Goal: Check status: Check status

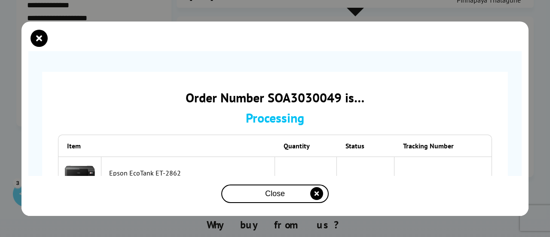
click at [287, 198] on div "Close" at bounding box center [275, 194] width 101 height 16
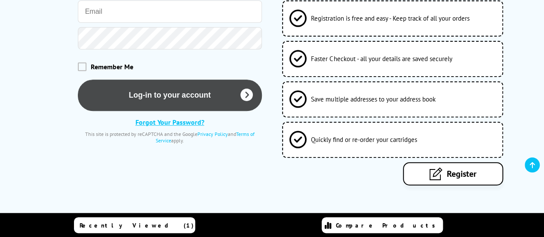
scroll to position [137, 0]
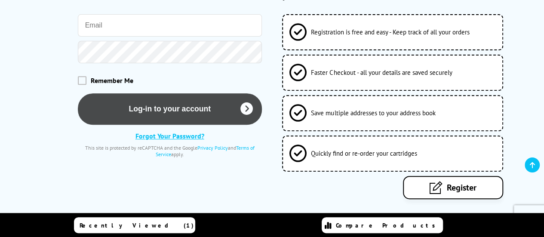
type input "[EMAIL_ADDRESS][DOMAIN_NAME]"
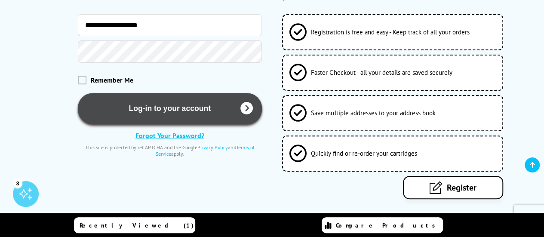
click at [138, 97] on button "Log-in to your account" at bounding box center [170, 108] width 184 height 31
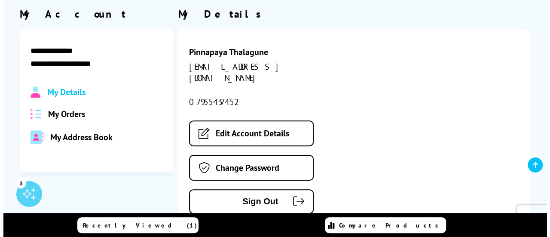
scroll to position [98, 0]
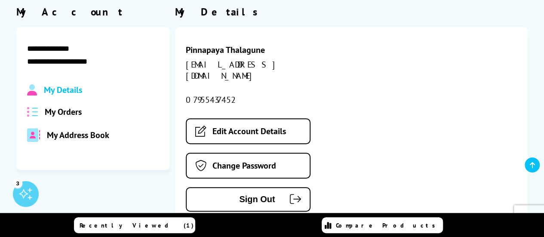
click at [75, 112] on span "My Orders" at bounding box center [63, 111] width 37 height 11
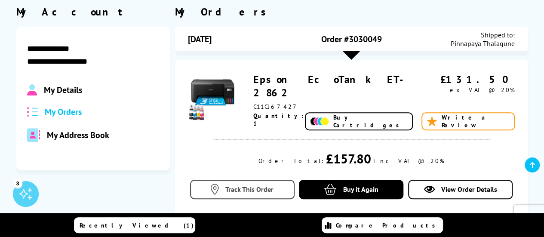
click at [220, 191] on link "Track This Order" at bounding box center [242, 189] width 104 height 19
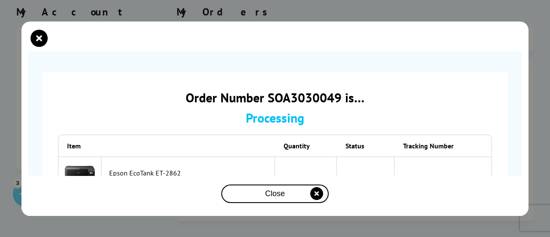
scroll to position [68, 0]
